Goal: Transaction & Acquisition: Purchase product/service

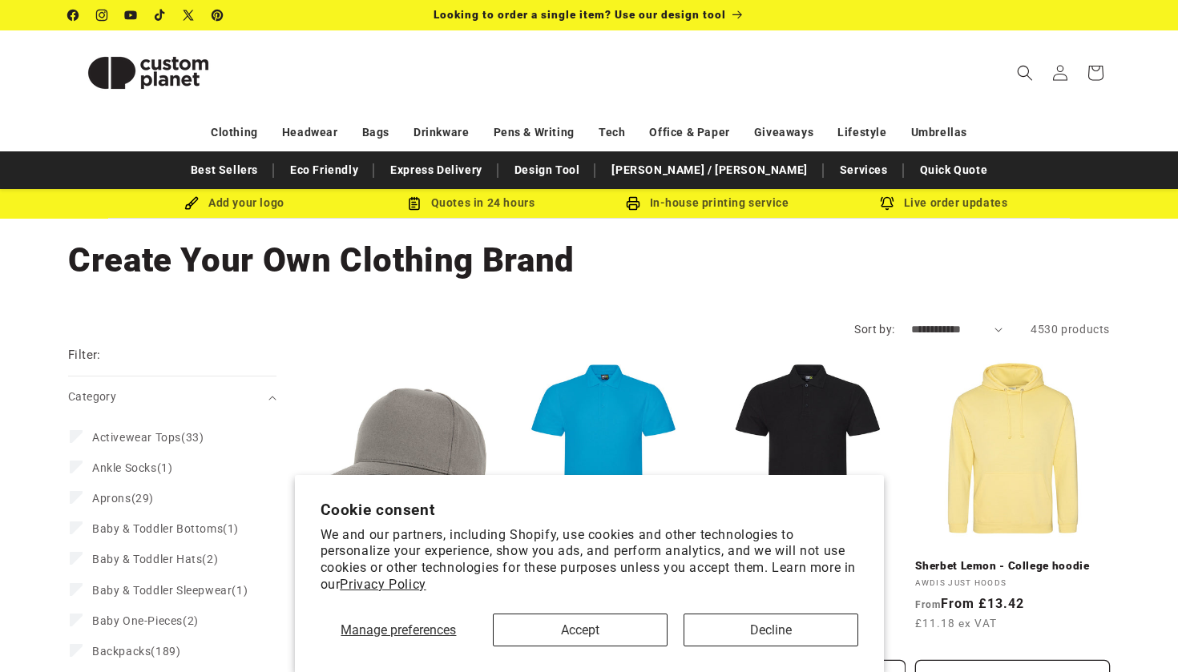
click at [534, 625] on button "Accept" at bounding box center [580, 630] width 175 height 33
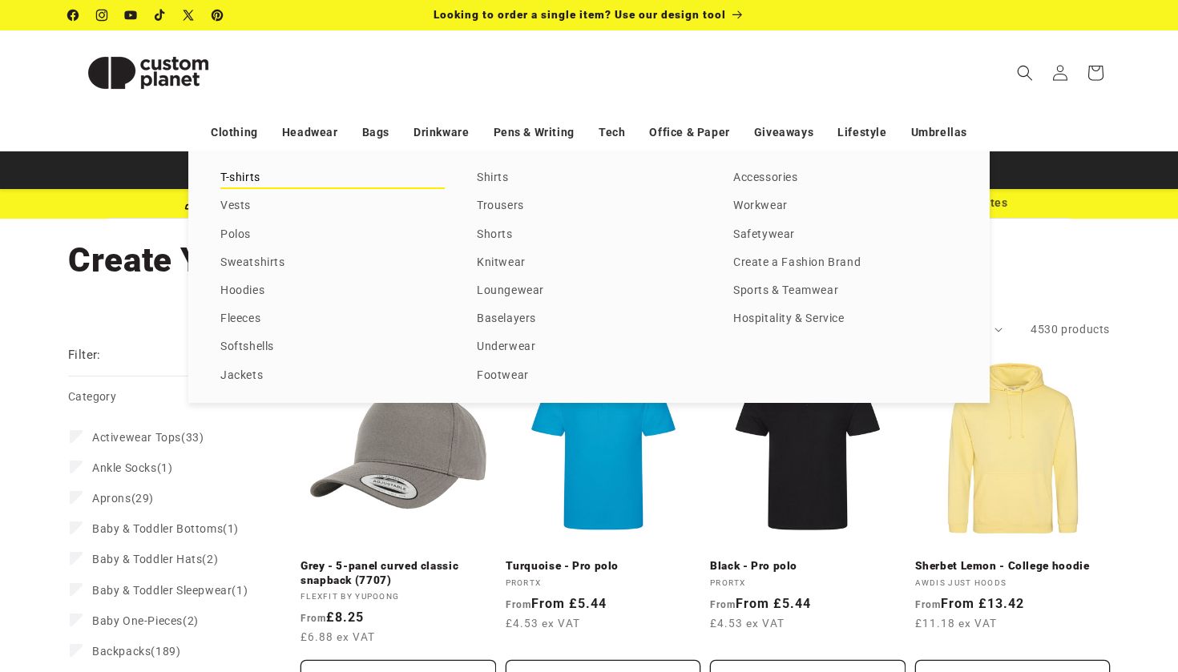
click at [251, 181] on link "T-shirts" at bounding box center [332, 178] width 224 height 22
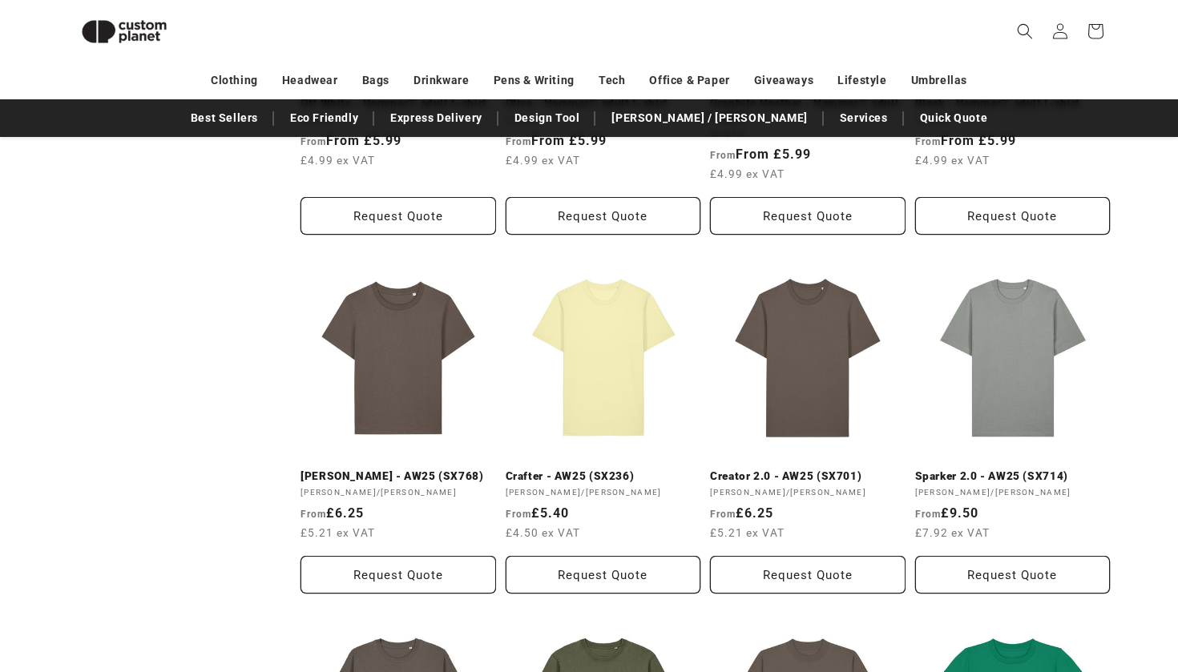
scroll to position [1232, 0]
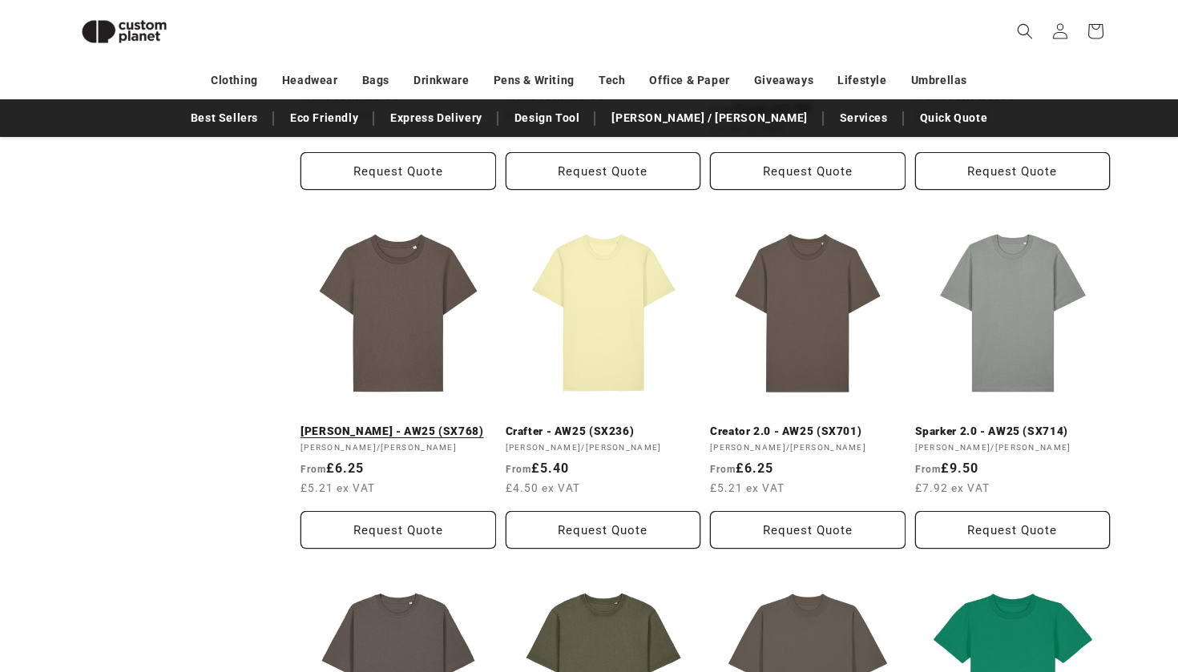
click at [385, 425] on link "[PERSON_NAME] - AW25 (SX768)" at bounding box center [398, 432] width 196 height 14
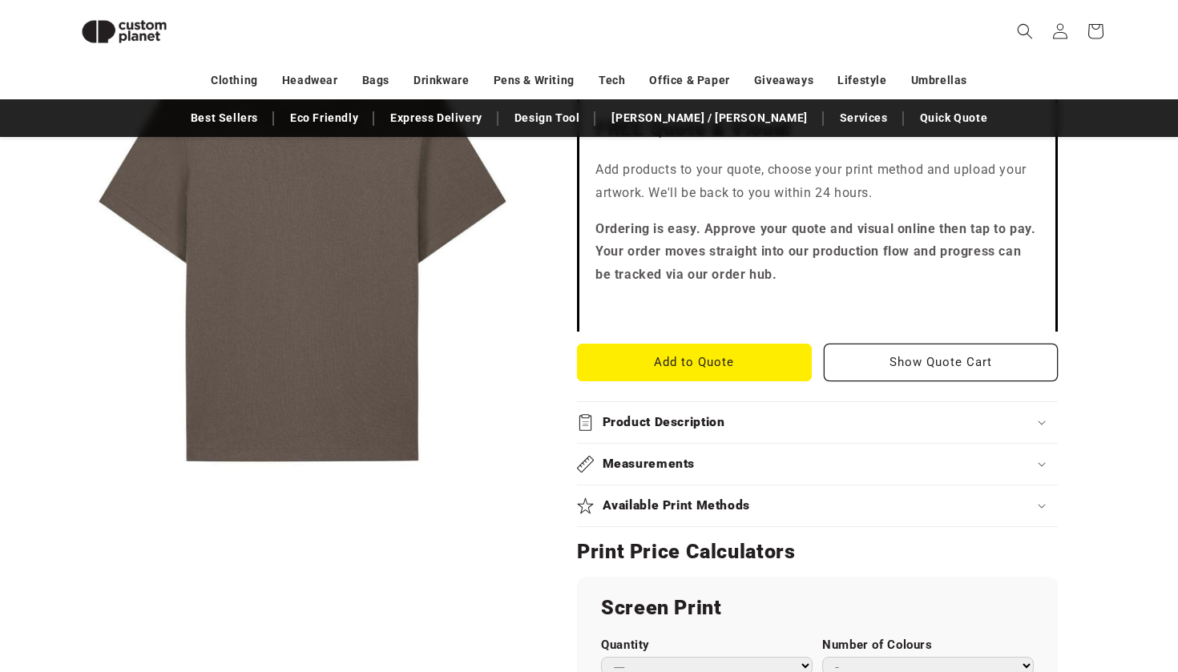
scroll to position [503, 0]
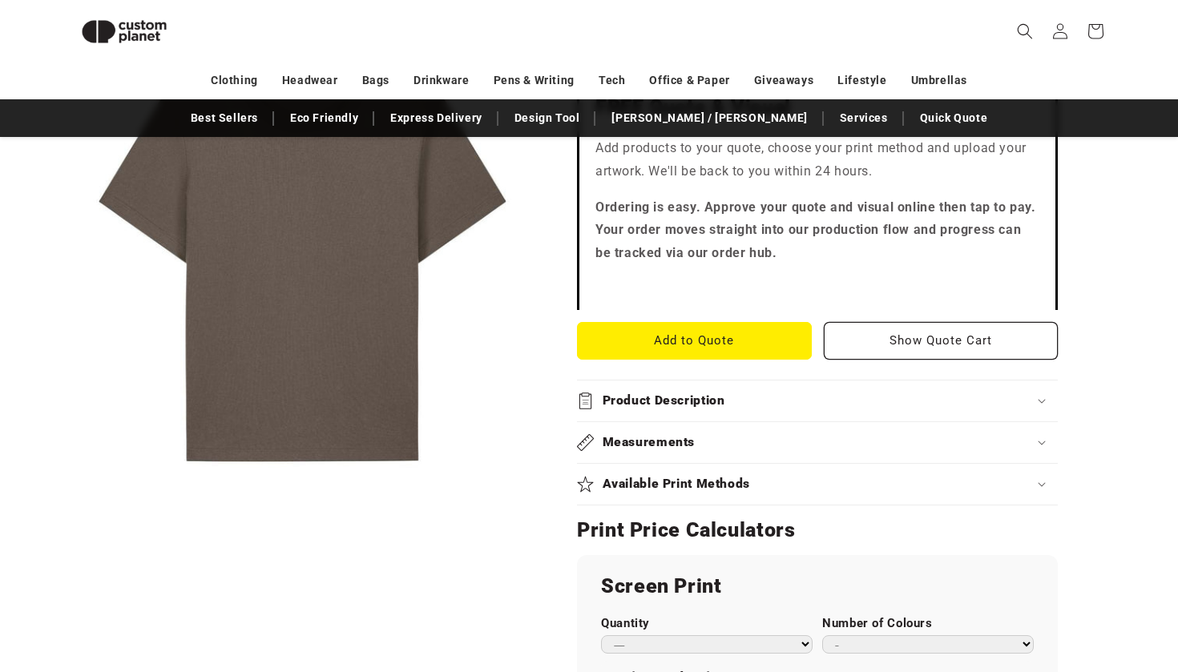
click at [700, 393] on h2 "Product Description" at bounding box center [664, 401] width 123 height 17
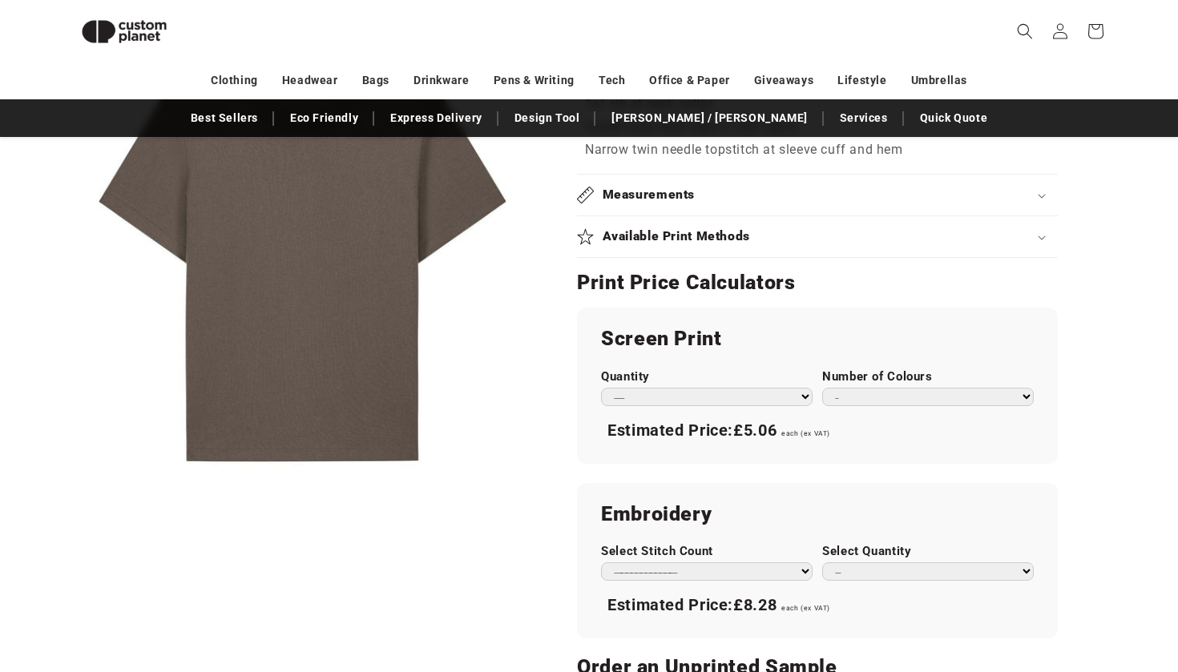
scroll to position [854, 0]
select select "**"
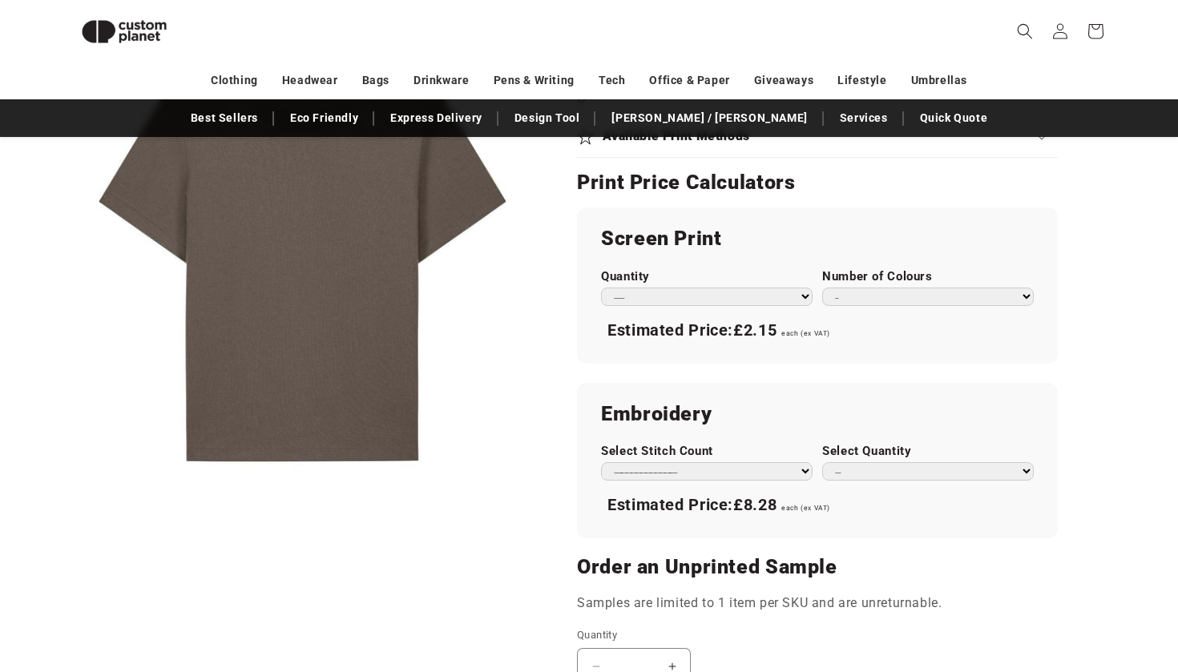
scroll to position [967, 0]
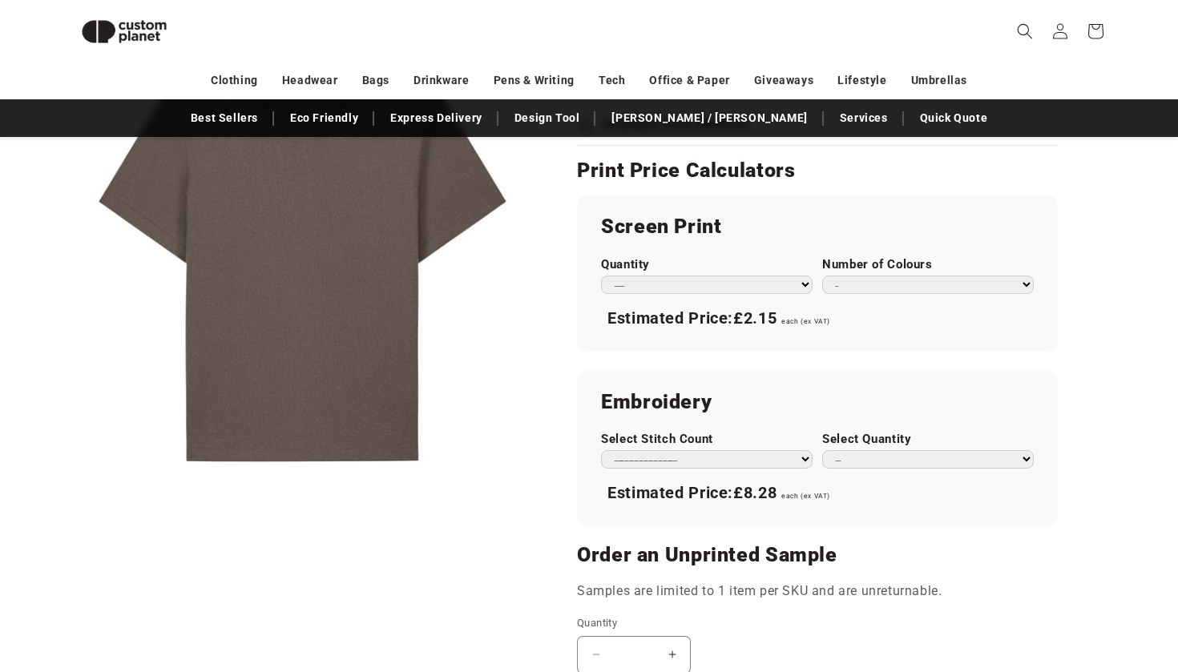
select select "**"
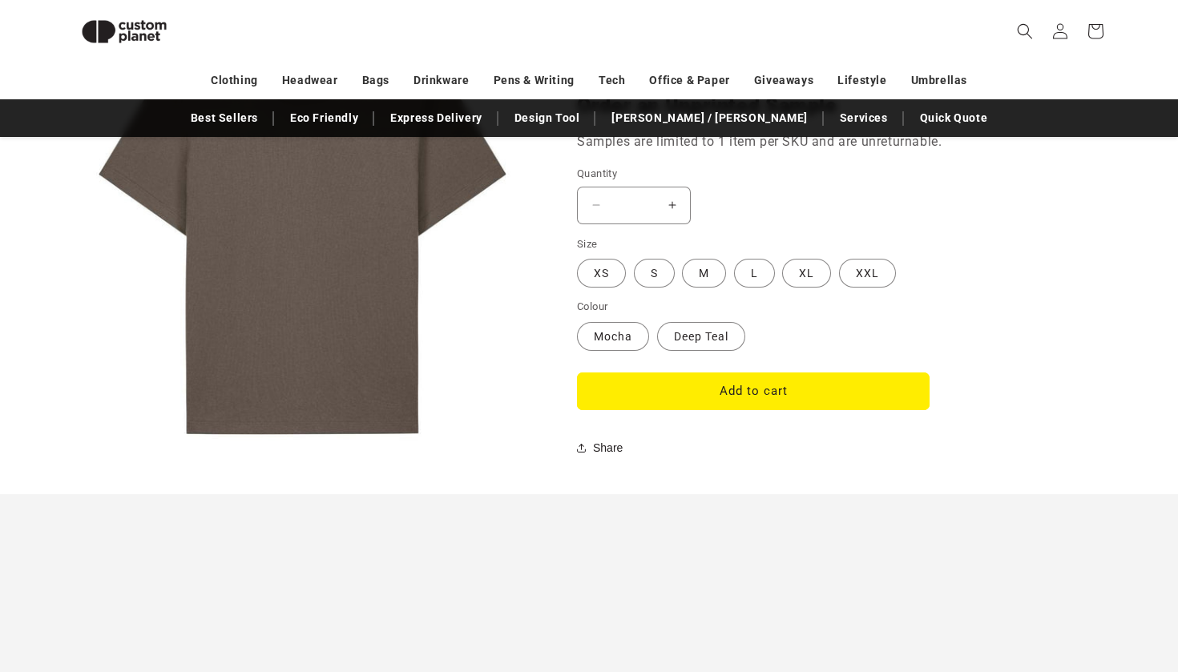
scroll to position [1417, 0]
